Goal: Transaction & Acquisition: Obtain resource

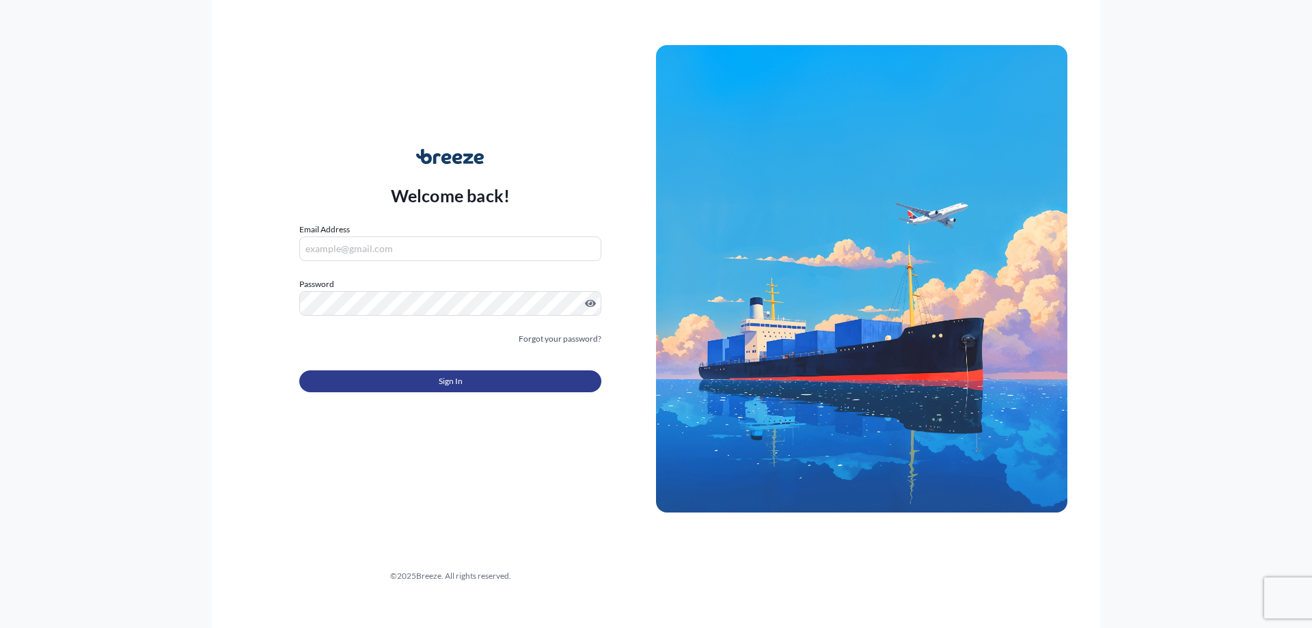
type input "[PERSON_NAME][DOMAIN_NAME][EMAIL_ADDRESS][PERSON_NAME][DOMAIN_NAME]"
click at [460, 377] on span "Sign In" at bounding box center [451, 381] width 24 height 14
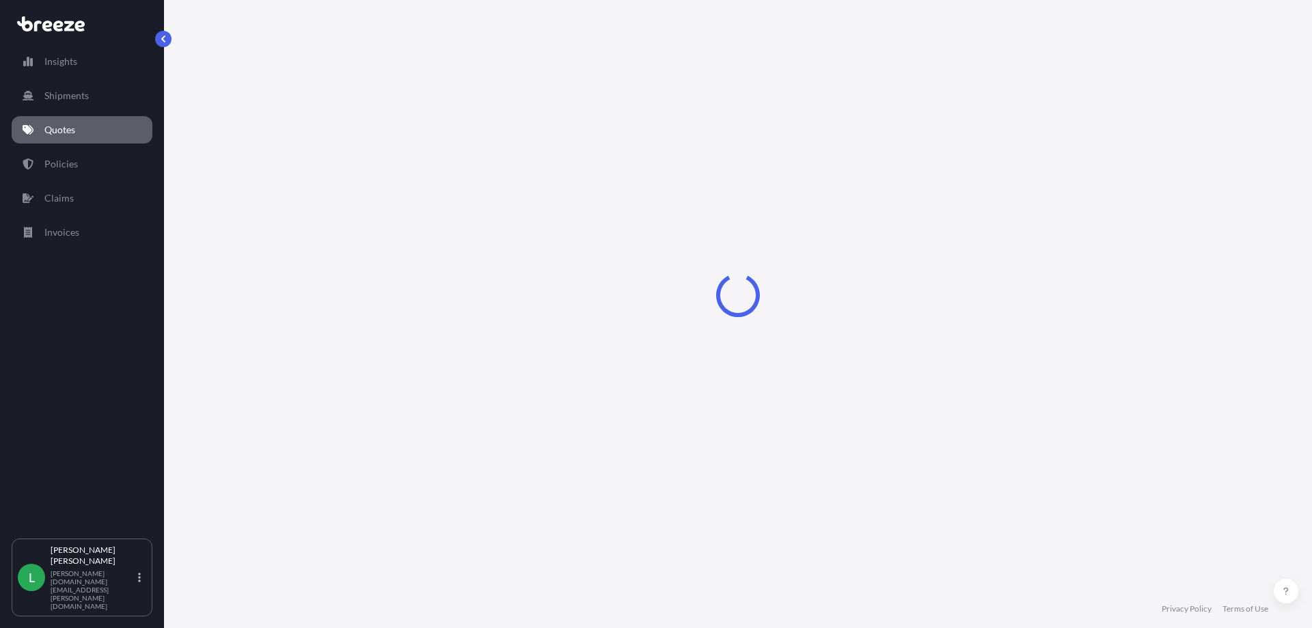
select select "Road"
select select "Air"
select select "Road"
select select "1"
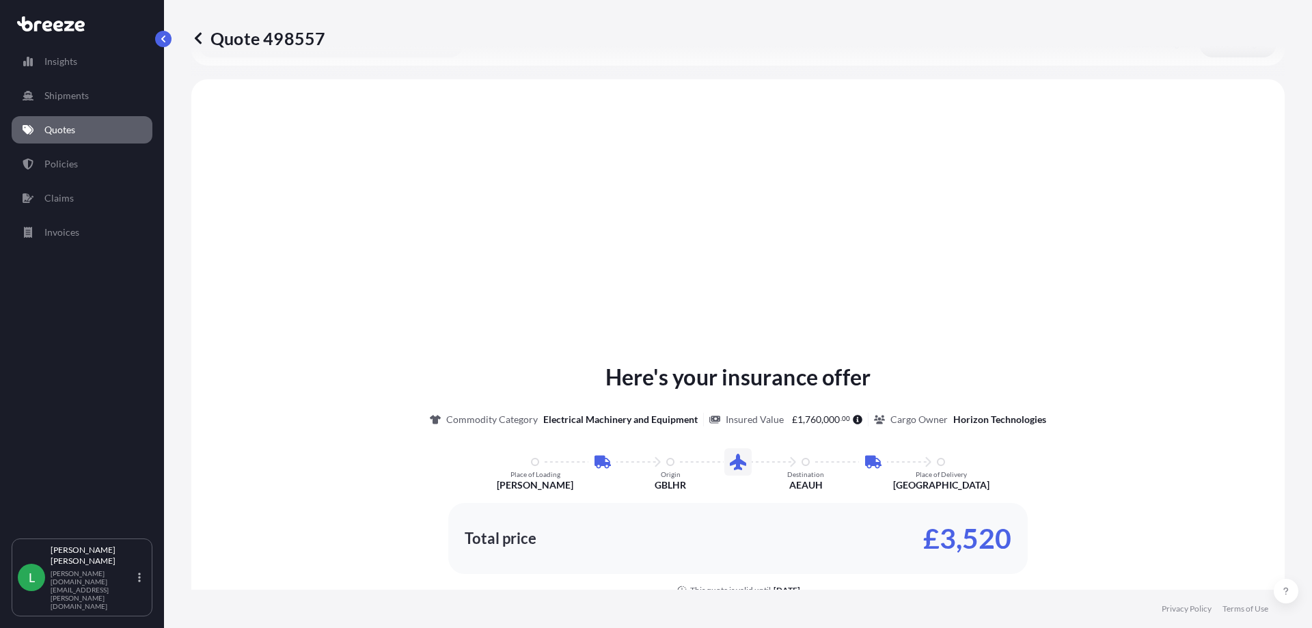
scroll to position [329, 0]
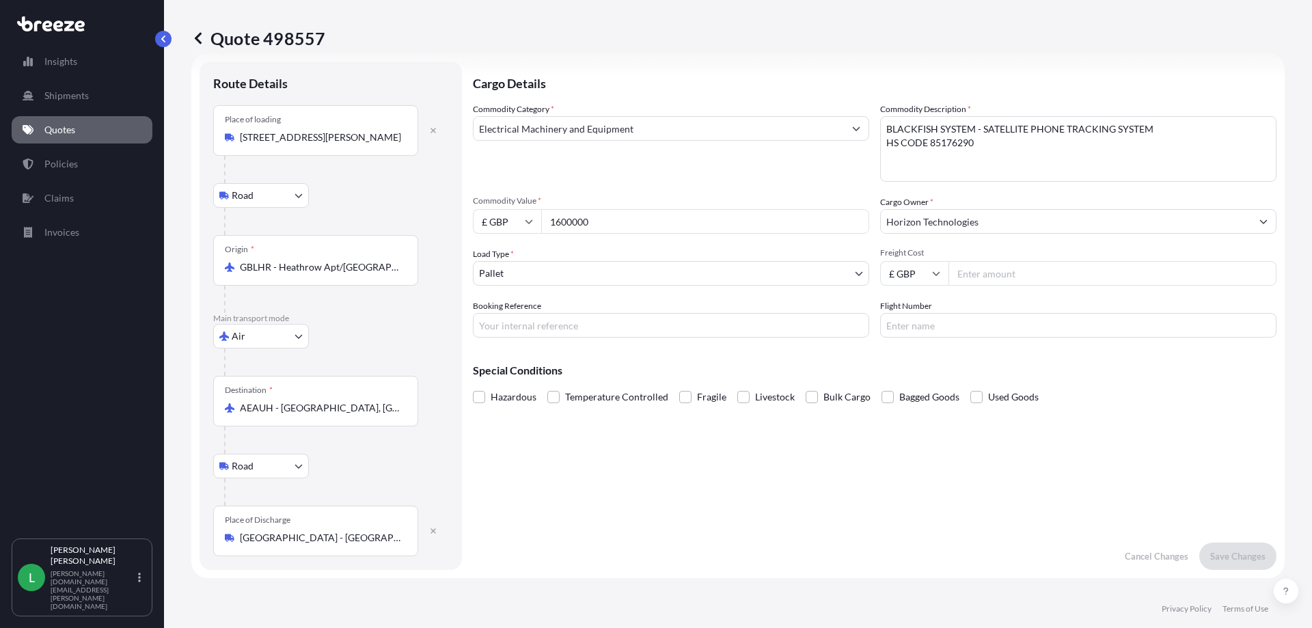
scroll to position [0, 0]
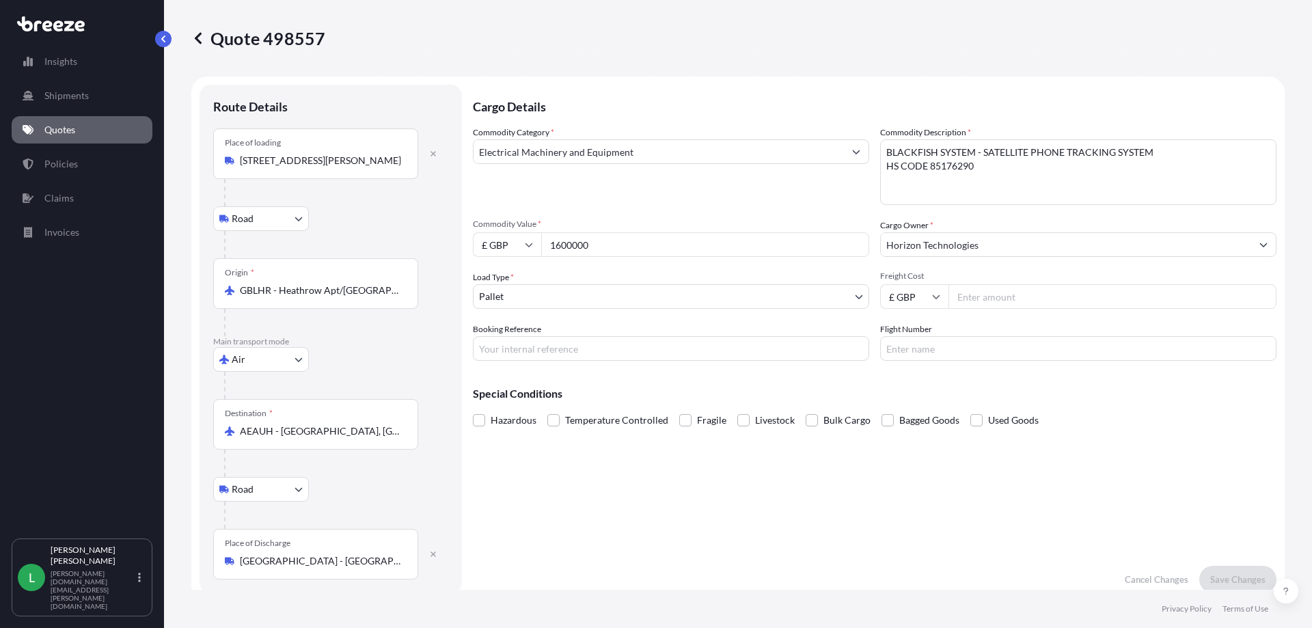
click at [560, 354] on input "Booking Reference" at bounding box center [671, 348] width 396 height 25
type input "NE3554484"
click at [851, 297] on body "Insights Shipments Quotes Policies Claims Invoices L [PERSON_NAME] George [DOMA…" at bounding box center [656, 314] width 1312 height 628
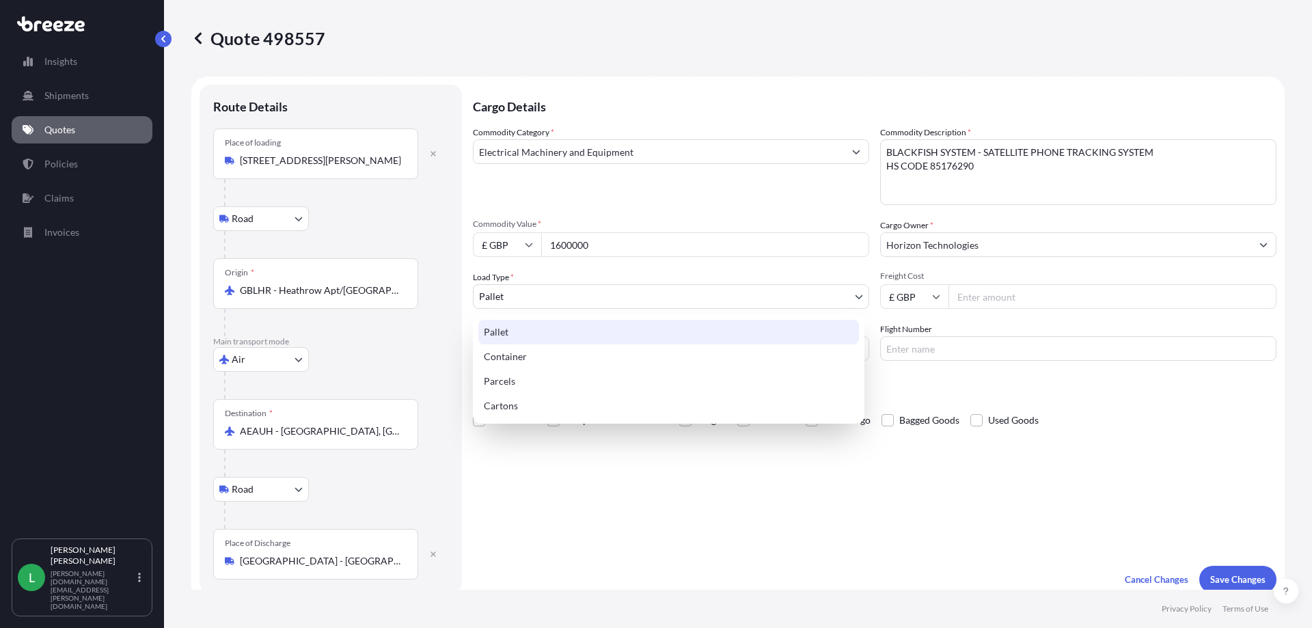
click at [853, 292] on body "Insights Shipments Quotes Policies Claims Invoices L [PERSON_NAME] George [DOMA…" at bounding box center [656, 314] width 1312 height 628
click at [856, 292] on body "Insights Shipments Quotes Policies Claims Invoices L [PERSON_NAME] George [DOMA…" at bounding box center [656, 314] width 1312 height 628
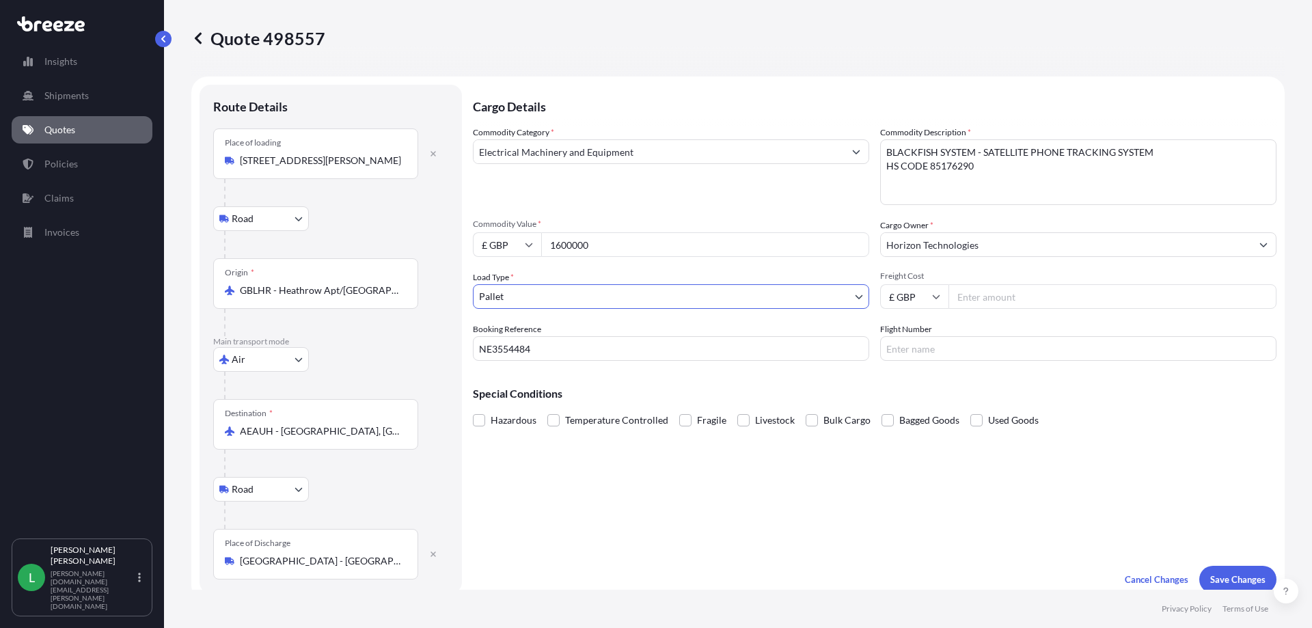
click at [853, 292] on body "Insights Shipments Quotes Policies Claims Invoices L [PERSON_NAME] George [DOMA…" at bounding box center [656, 314] width 1312 height 628
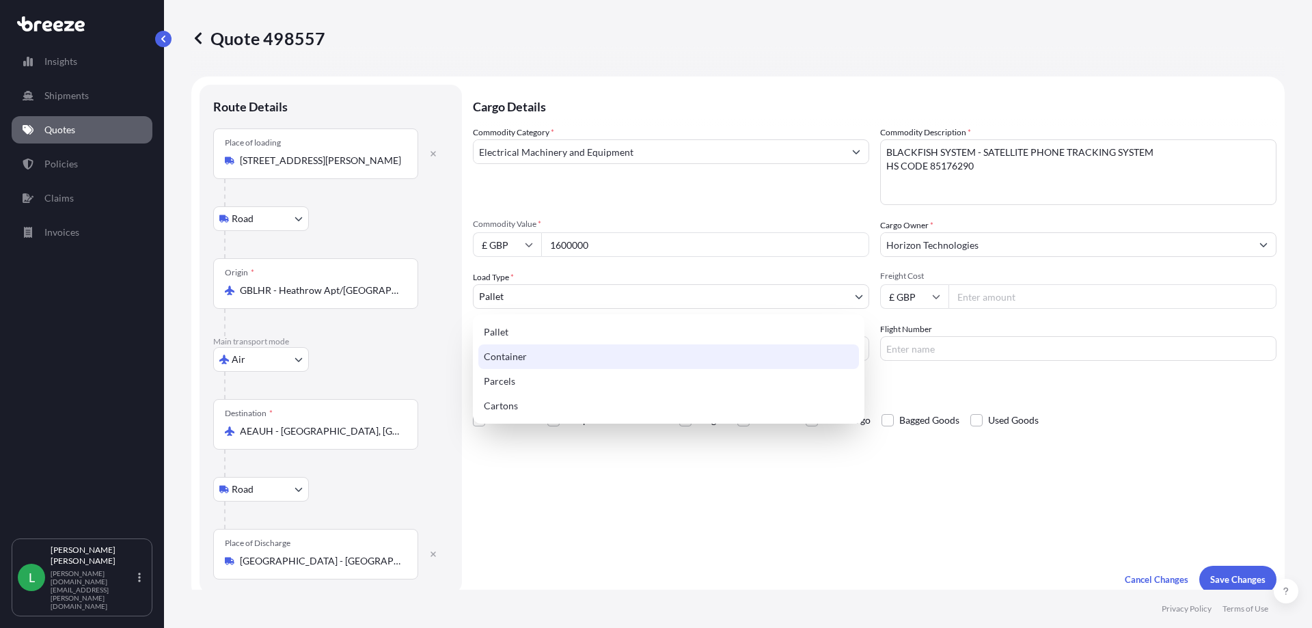
click at [522, 364] on div "Container" at bounding box center [668, 356] width 381 height 25
select select "2"
